Goal: Information Seeking & Learning: Learn about a topic

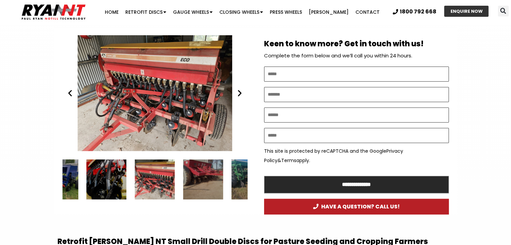
scroll to position [370, 0]
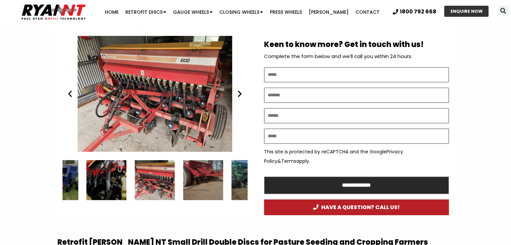
click at [163, 122] on div "Phil Giancono's Duncan Drill fitted with RYAN NT retrofit double discs" at bounding box center [155, 94] width 185 height 116
click at [241, 94] on icon "Next slide" at bounding box center [240, 94] width 8 height 8
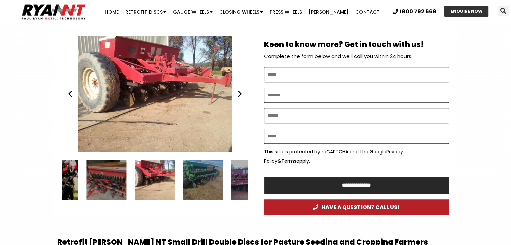
click at [241, 94] on icon "Next slide" at bounding box center [240, 94] width 8 height 8
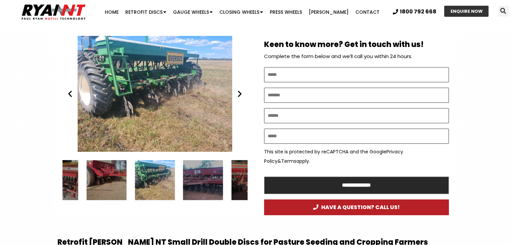
click at [241, 94] on icon "Next slide" at bounding box center [240, 94] width 8 height 8
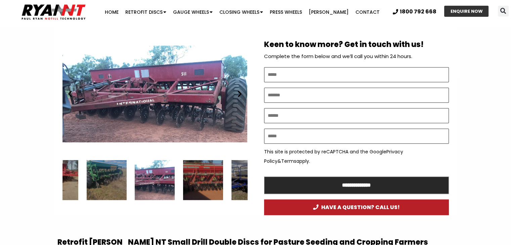
click at [241, 94] on icon "Next slide" at bounding box center [240, 94] width 8 height 8
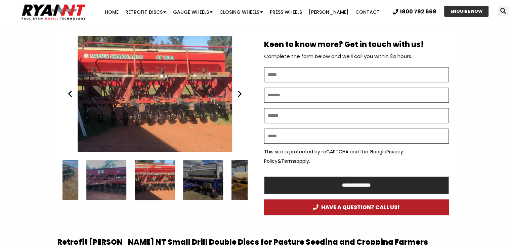
click at [241, 94] on icon "Next slide" at bounding box center [240, 94] width 8 height 8
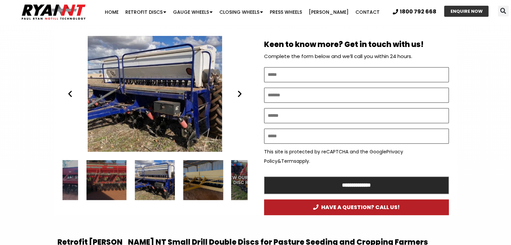
click at [241, 94] on icon "Next slide" at bounding box center [240, 94] width 8 height 8
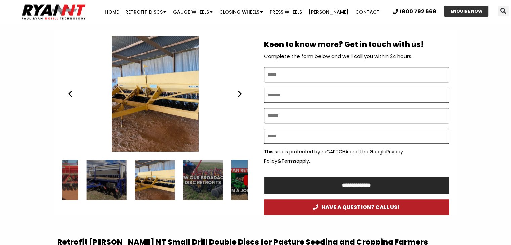
click at [241, 94] on icon "Next slide" at bounding box center [240, 94] width 8 height 8
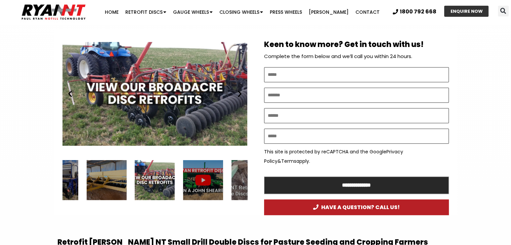
click at [241, 94] on icon "Next slide" at bounding box center [240, 94] width 8 height 8
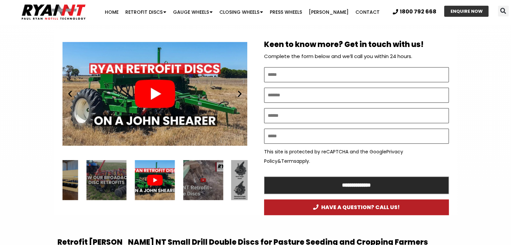
click at [241, 94] on icon "Next slide" at bounding box center [240, 94] width 8 height 8
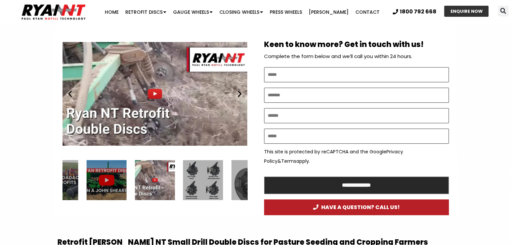
click at [241, 94] on icon "Next slide" at bounding box center [240, 94] width 8 height 8
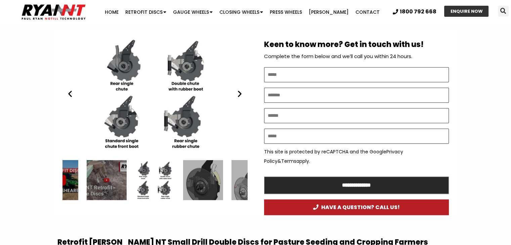
click at [241, 94] on icon "Next slide" at bounding box center [240, 94] width 8 height 8
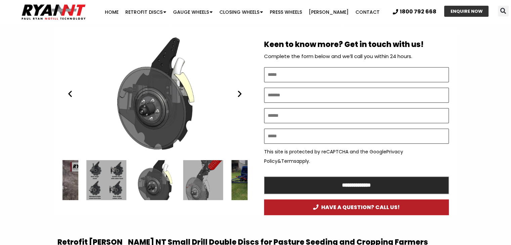
click at [241, 94] on icon "Next slide" at bounding box center [240, 94] width 8 height 8
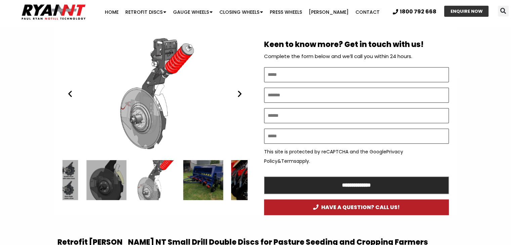
click at [241, 94] on icon "Next slide" at bounding box center [240, 94] width 8 height 8
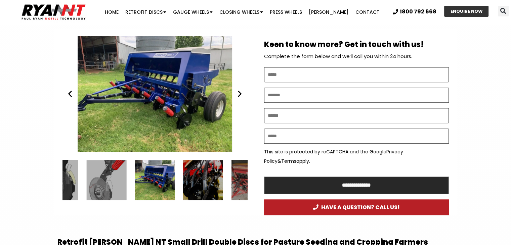
click at [241, 94] on icon "Next slide" at bounding box center [240, 94] width 8 height 8
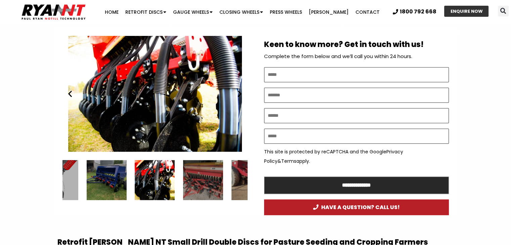
click at [241, 94] on icon "Next slide" at bounding box center [240, 94] width 8 height 8
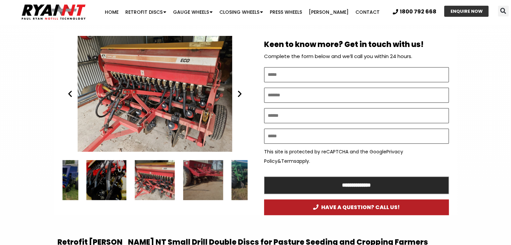
click at [241, 94] on icon "Next slide" at bounding box center [240, 94] width 8 height 8
